Goal: Information Seeking & Learning: Check status

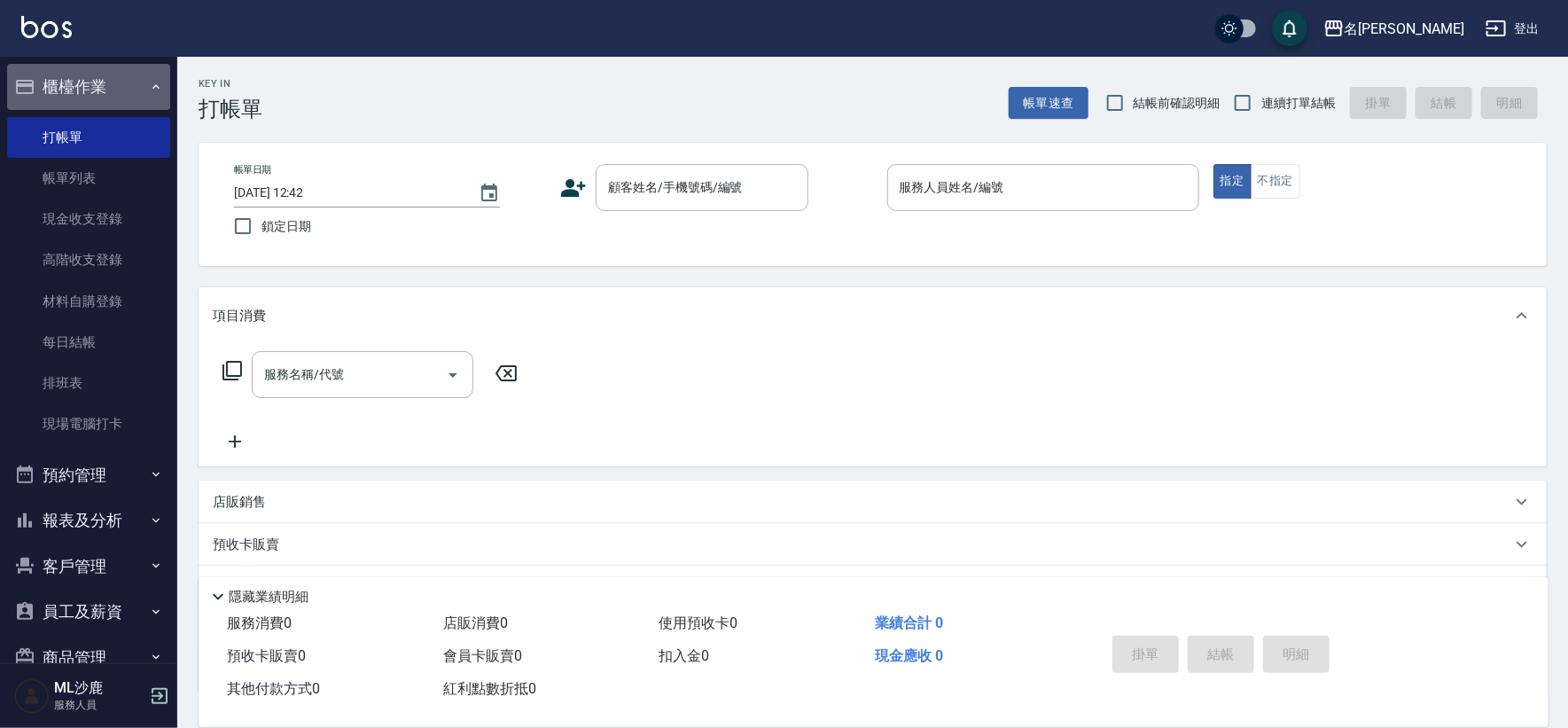
click at [116, 82] on button "櫃檯作業" at bounding box center [89, 86] width 163 height 46
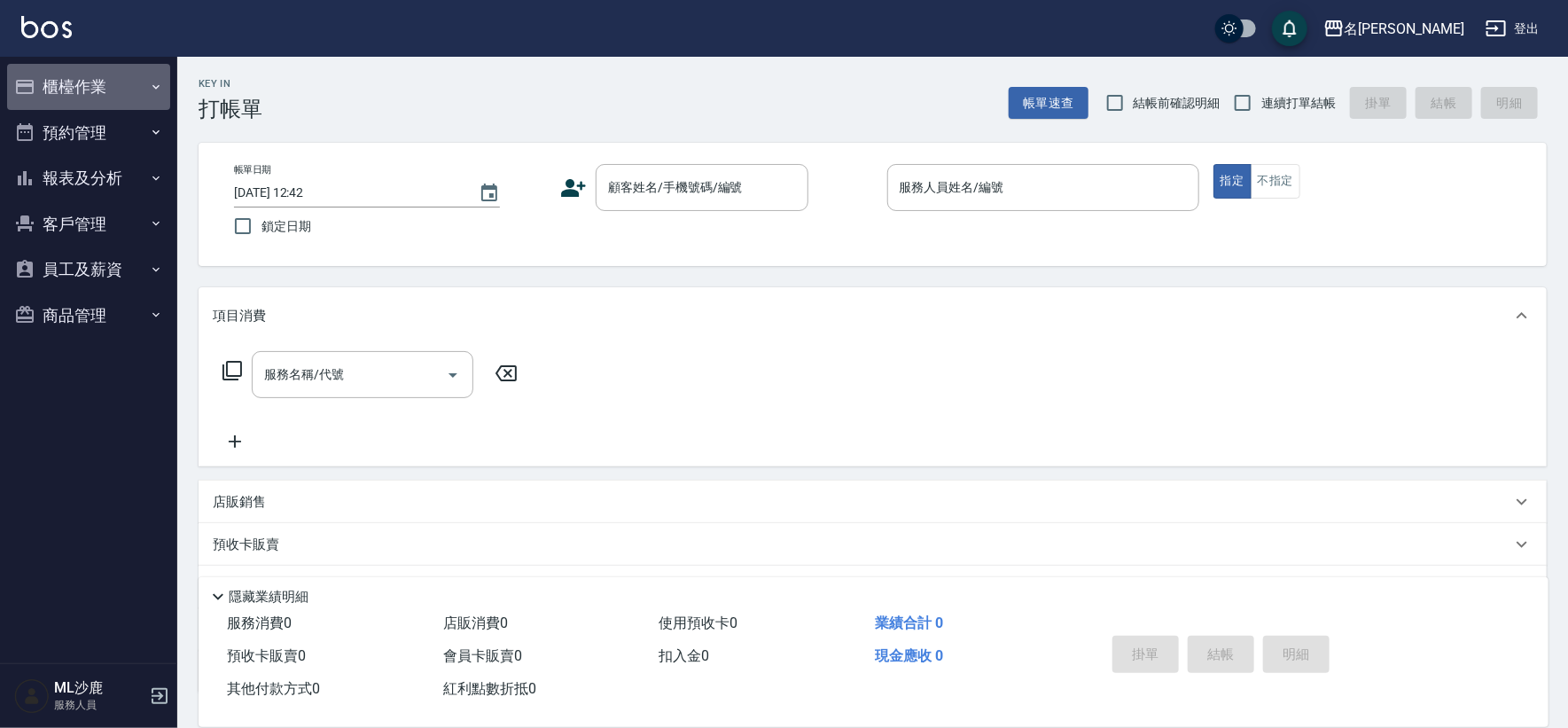
click at [116, 82] on button "櫃檯作業" at bounding box center [89, 86] width 163 height 46
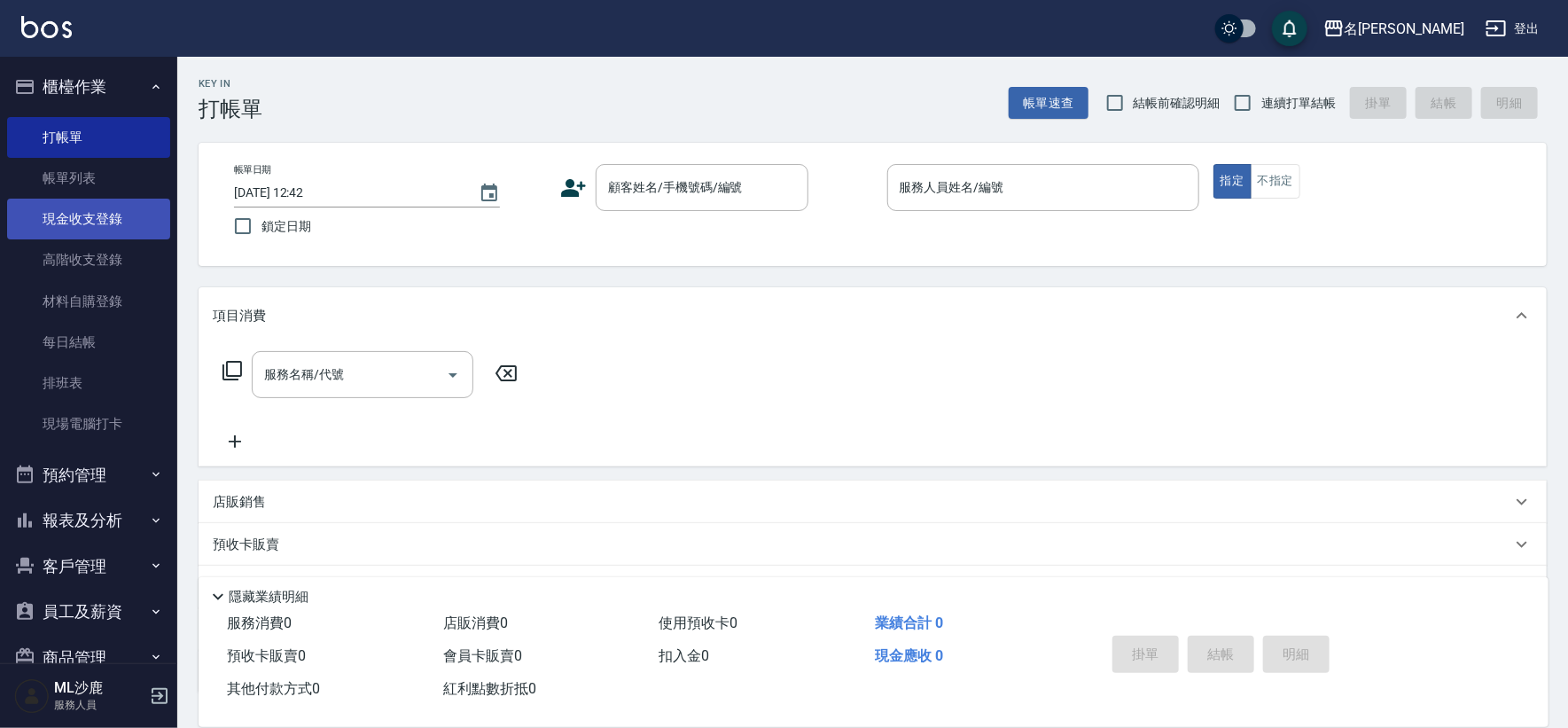
click at [101, 209] on link "現金收支登錄" at bounding box center [89, 219] width 163 height 41
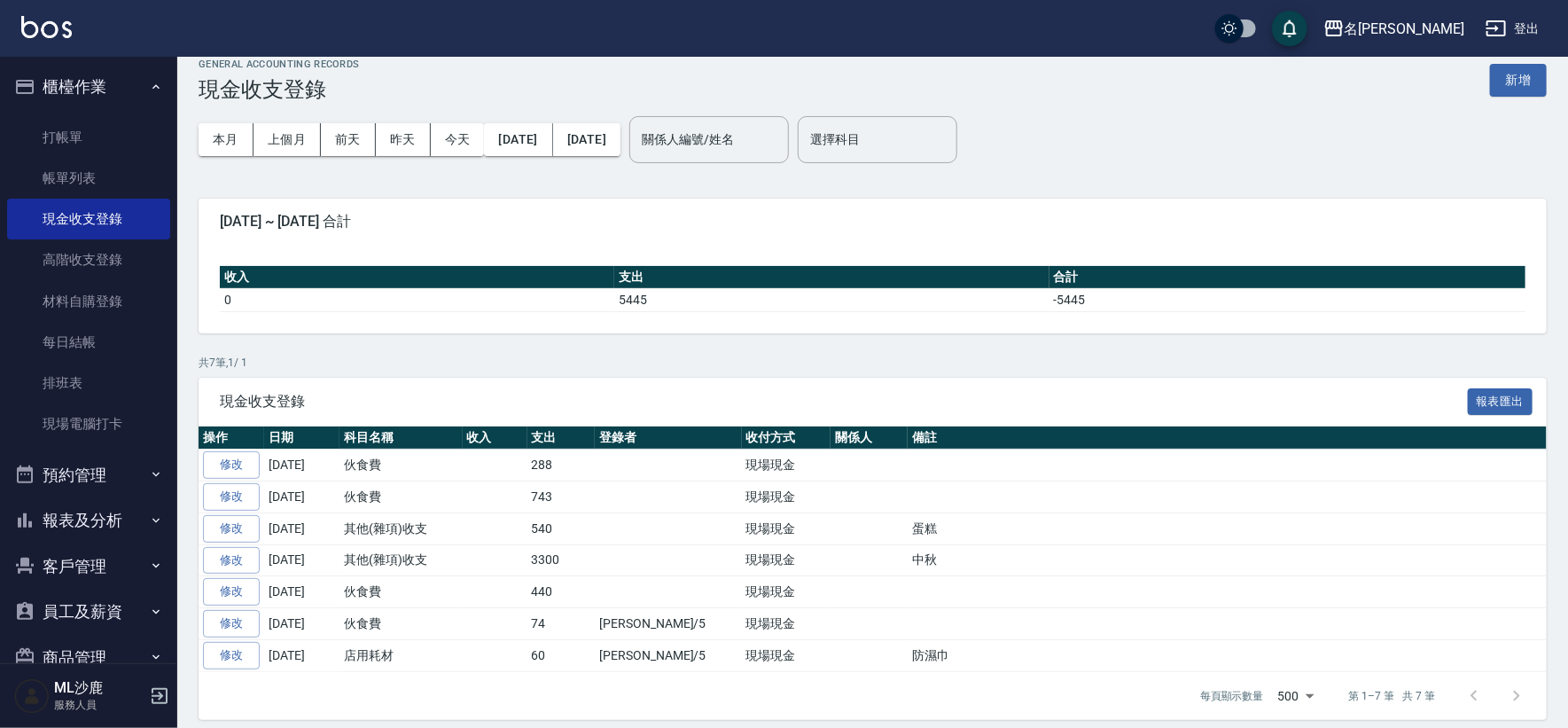
scroll to position [30, 0]
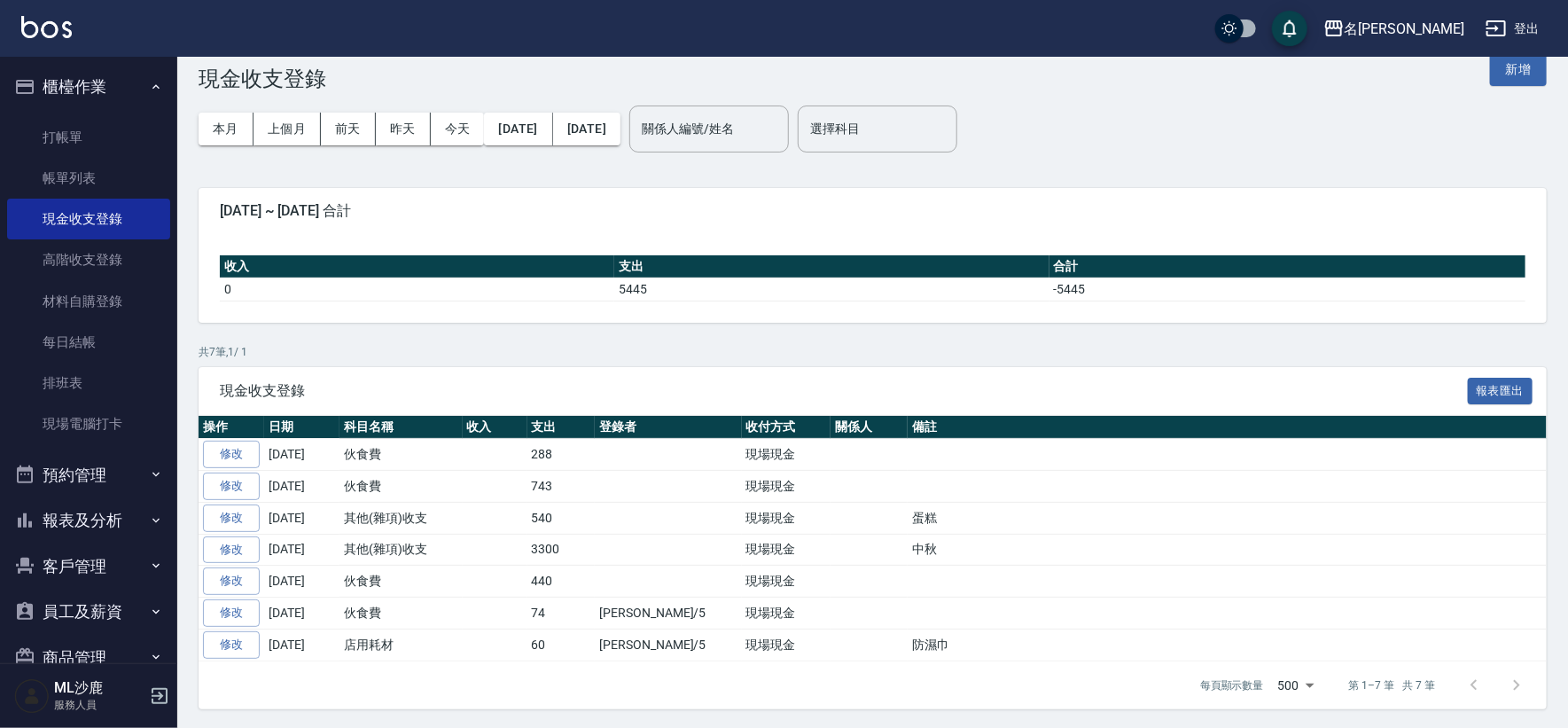
click at [119, 519] on button "報表及分析" at bounding box center [89, 520] width 163 height 46
click at [79, 617] on link "店家日報表" at bounding box center [89, 611] width 163 height 41
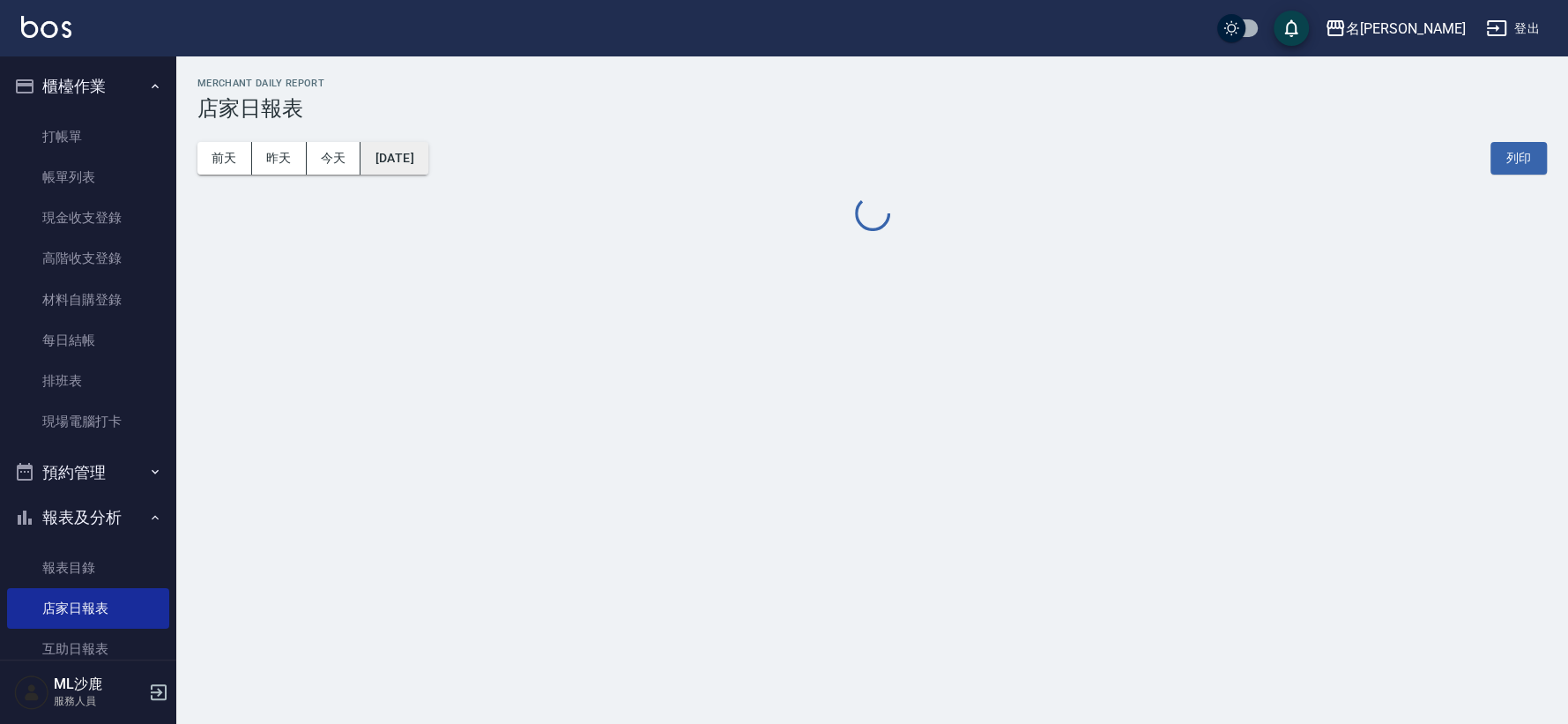
click at [412, 164] on button "[DATE]" at bounding box center [394, 158] width 67 height 32
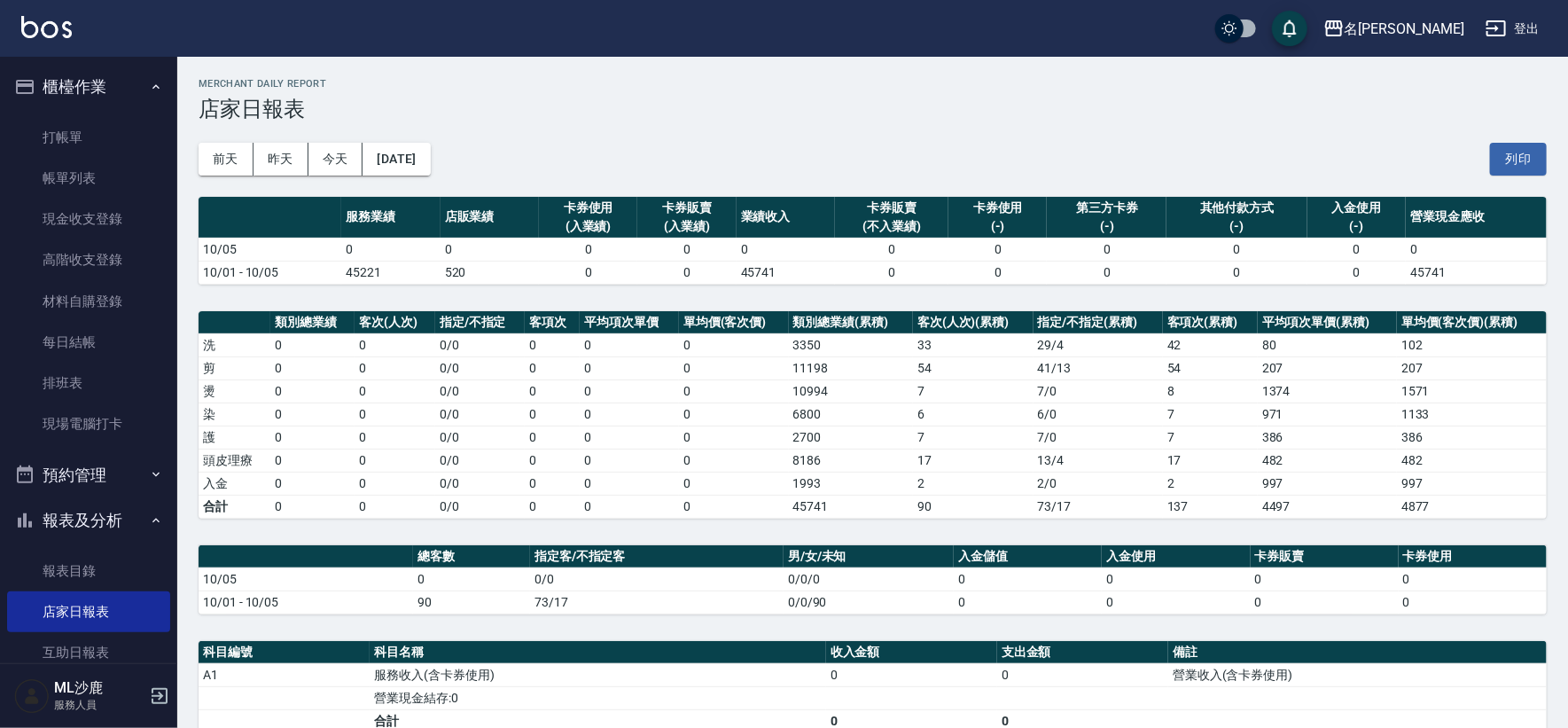
click at [792, 334] on td "3350" at bounding box center [851, 345] width 124 height 23
click at [413, 159] on button "[DATE]" at bounding box center [396, 158] width 67 height 33
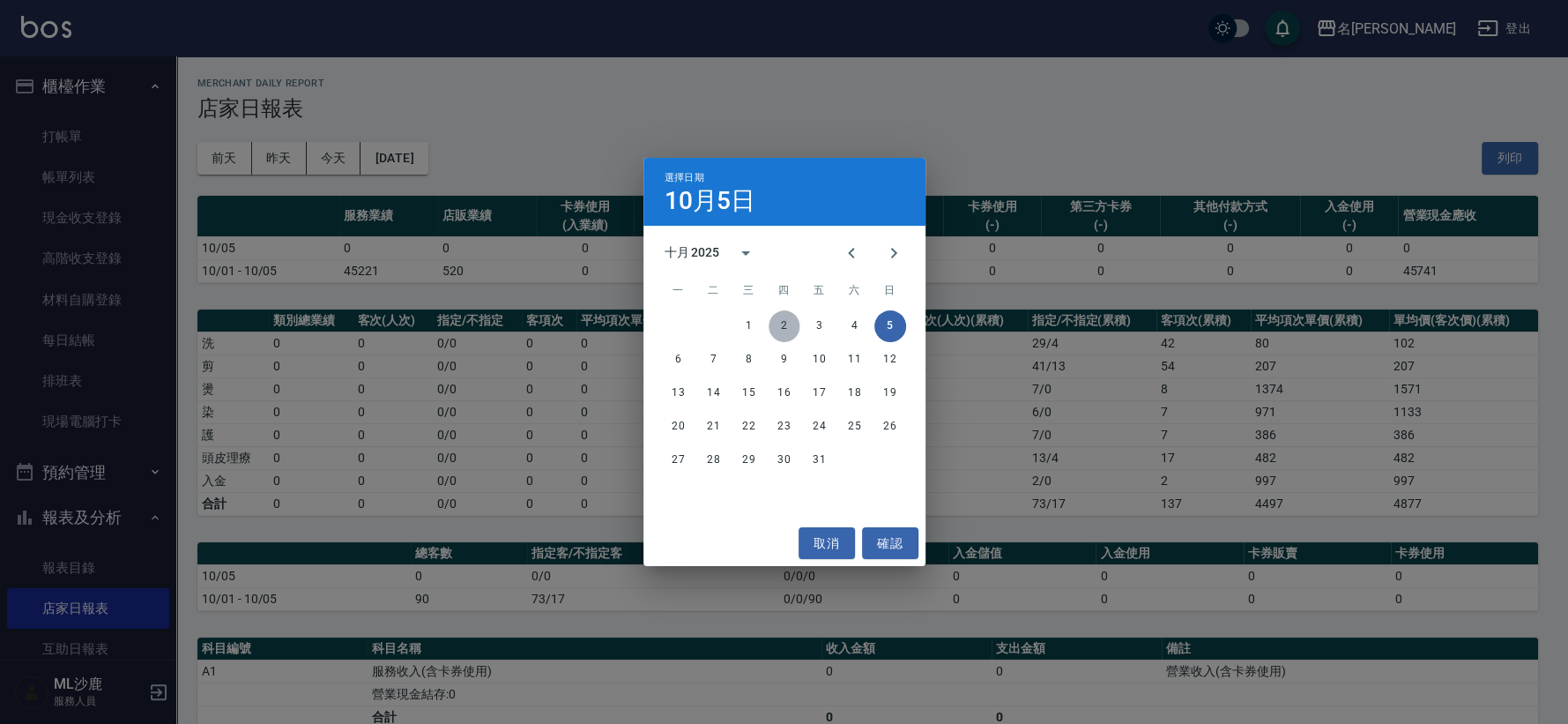
click at [787, 312] on button "2" at bounding box center [785, 326] width 32 height 32
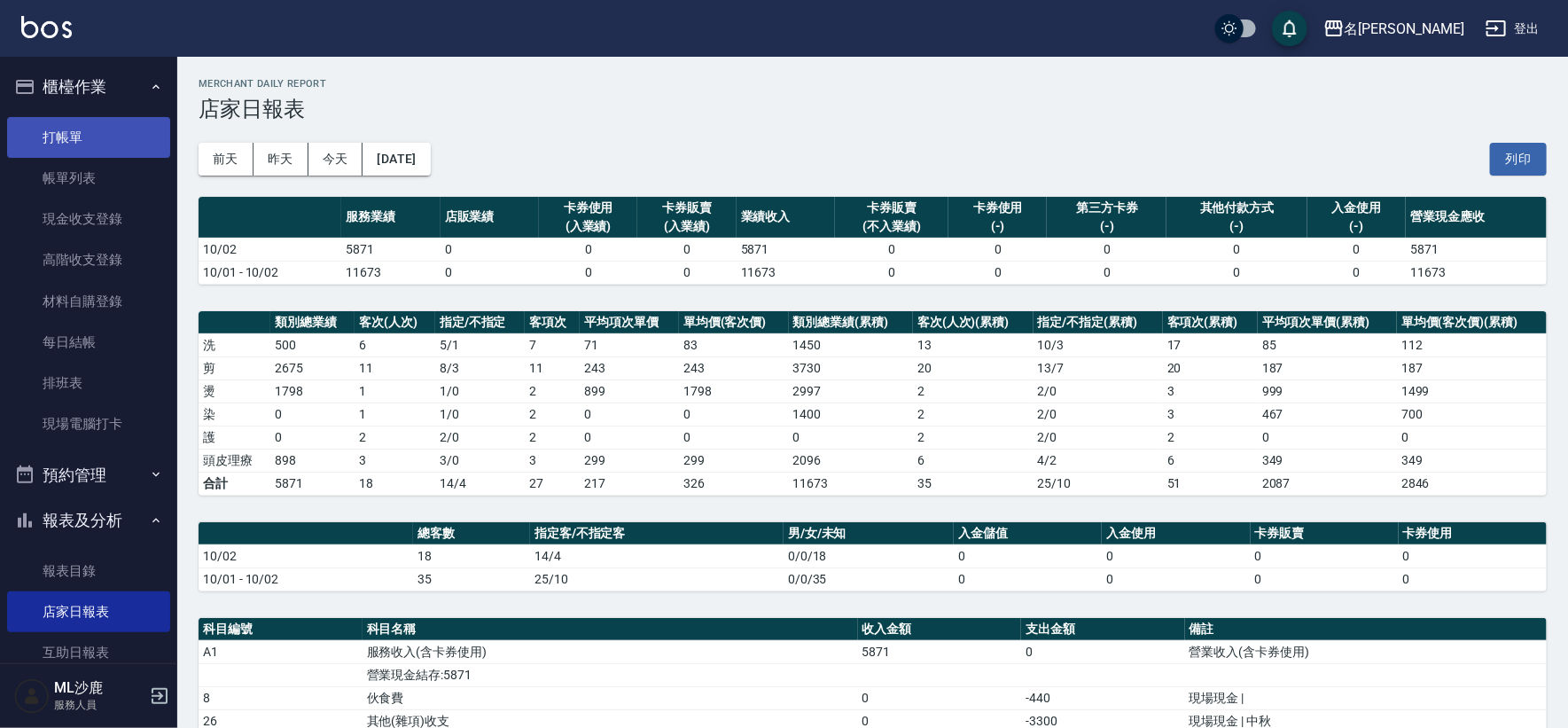
click at [61, 130] on link "打帳單" at bounding box center [89, 138] width 163 height 41
